Goal: Task Accomplishment & Management: Manage account settings

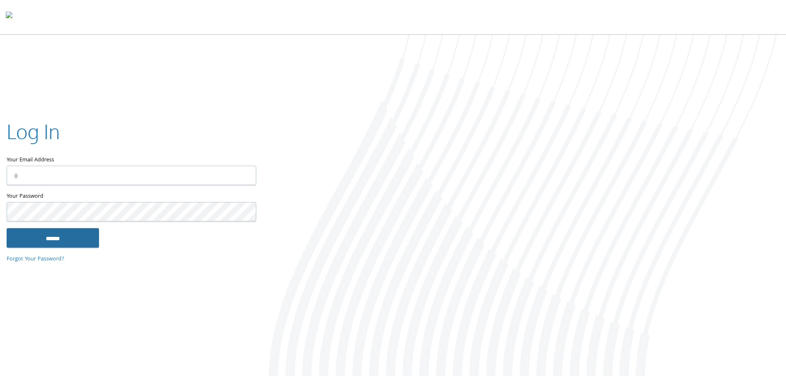
type input "**********"
click at [87, 238] on input "******" at bounding box center [53, 238] width 92 height 20
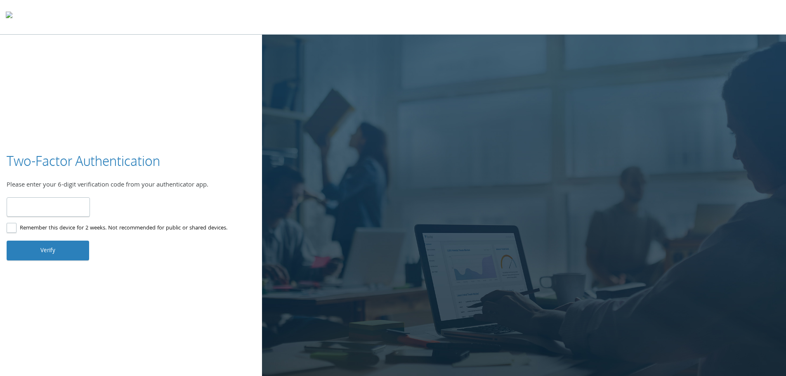
type input "******"
